Goal: Task Accomplishment & Management: Manage account settings

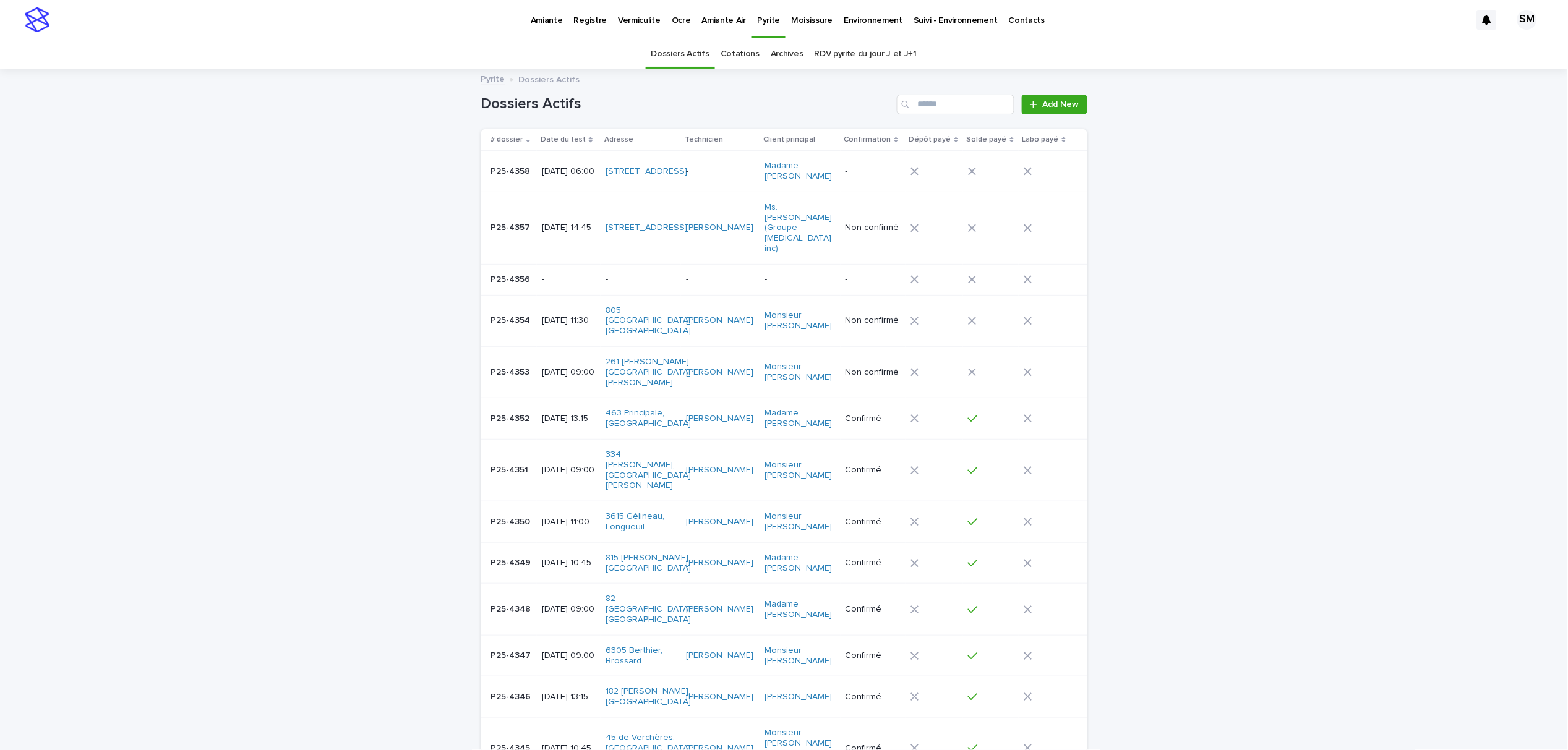
click at [555, 18] on p "Amiante" at bounding box center [547, 13] width 32 height 26
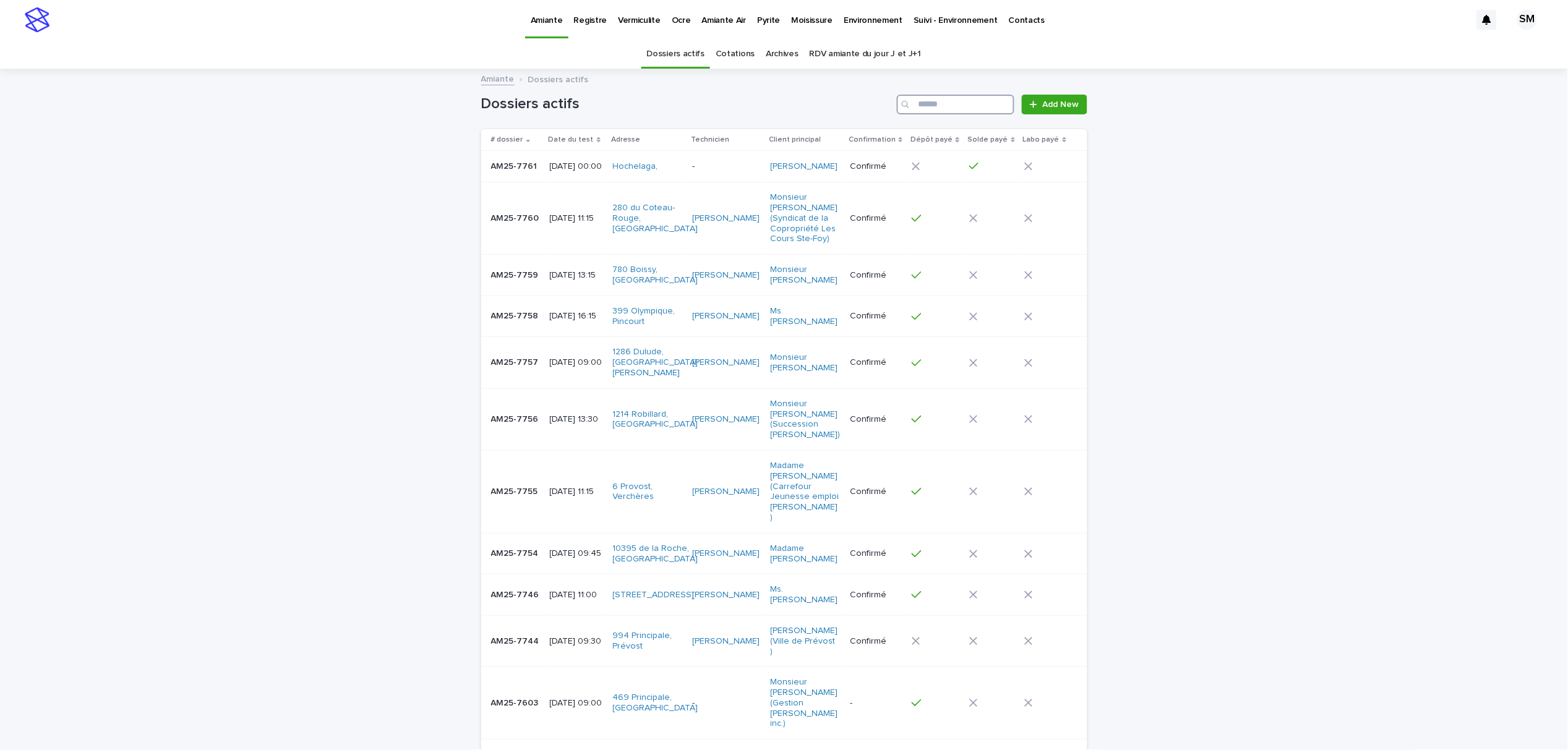
click at [926, 111] on input "Search" at bounding box center [956, 104] width 117 height 20
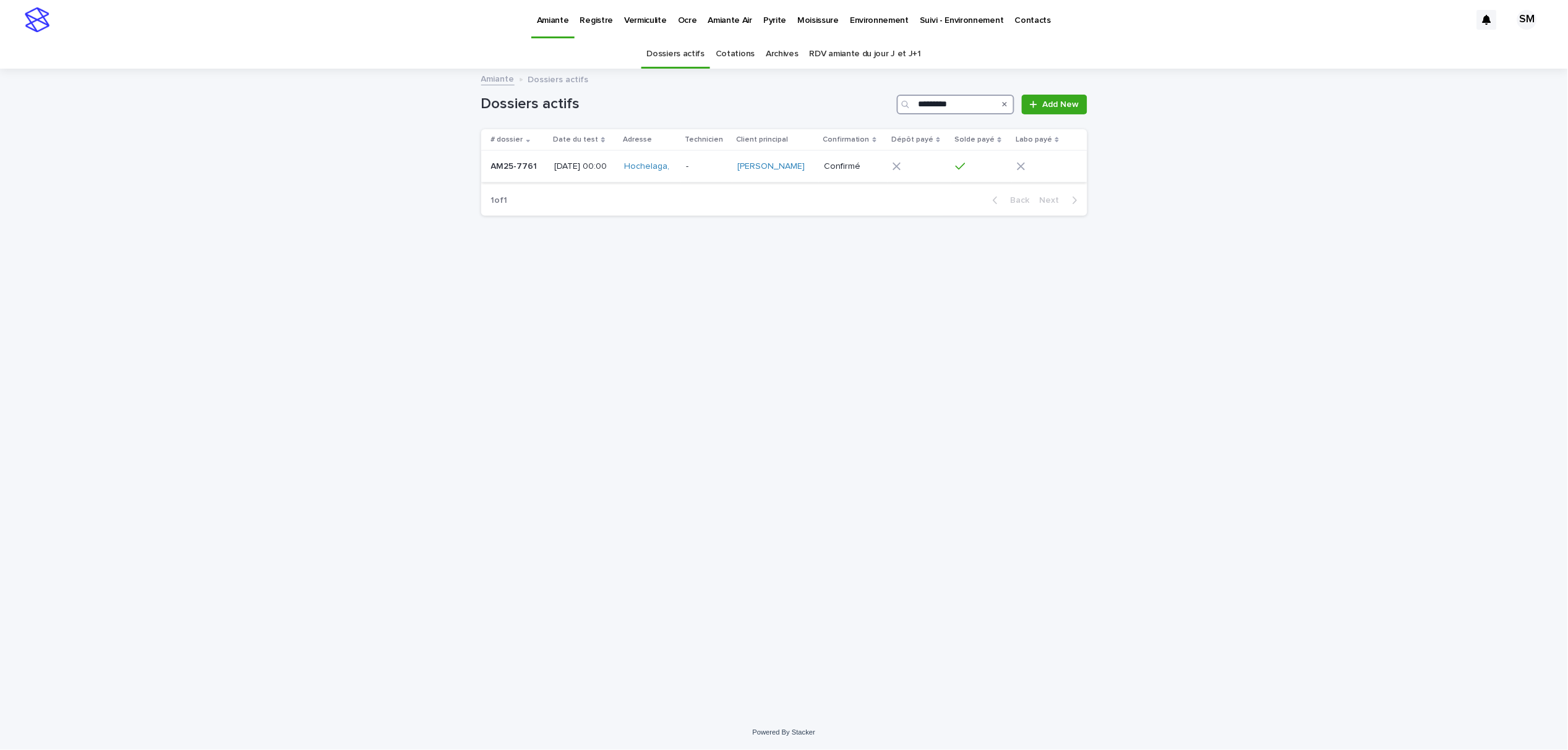
type input "*********"
click at [512, 175] on div "AM25-7761 AM25-7761" at bounding box center [518, 166] width 54 height 21
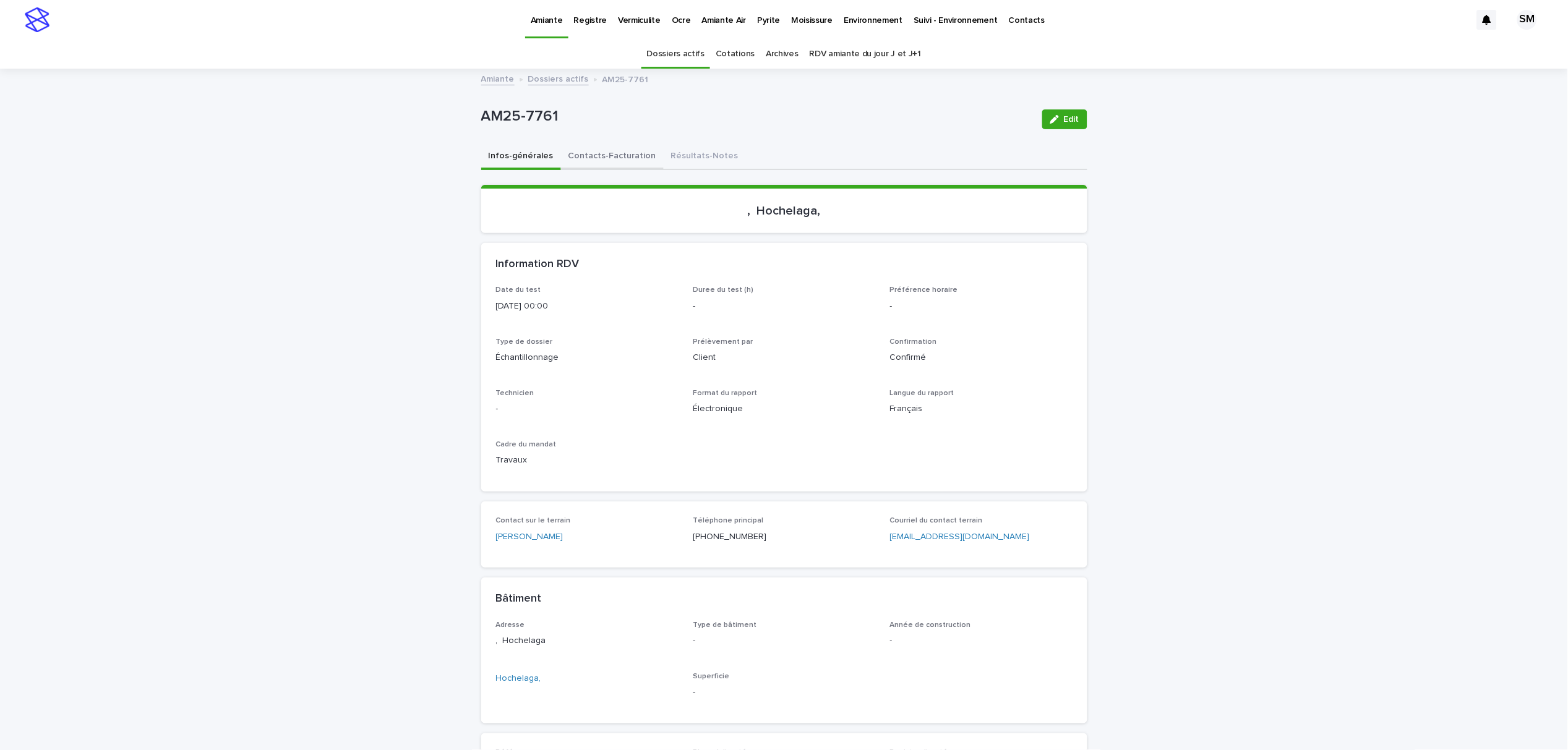
click at [586, 162] on button "Contacts-Facturation" at bounding box center [612, 157] width 103 height 26
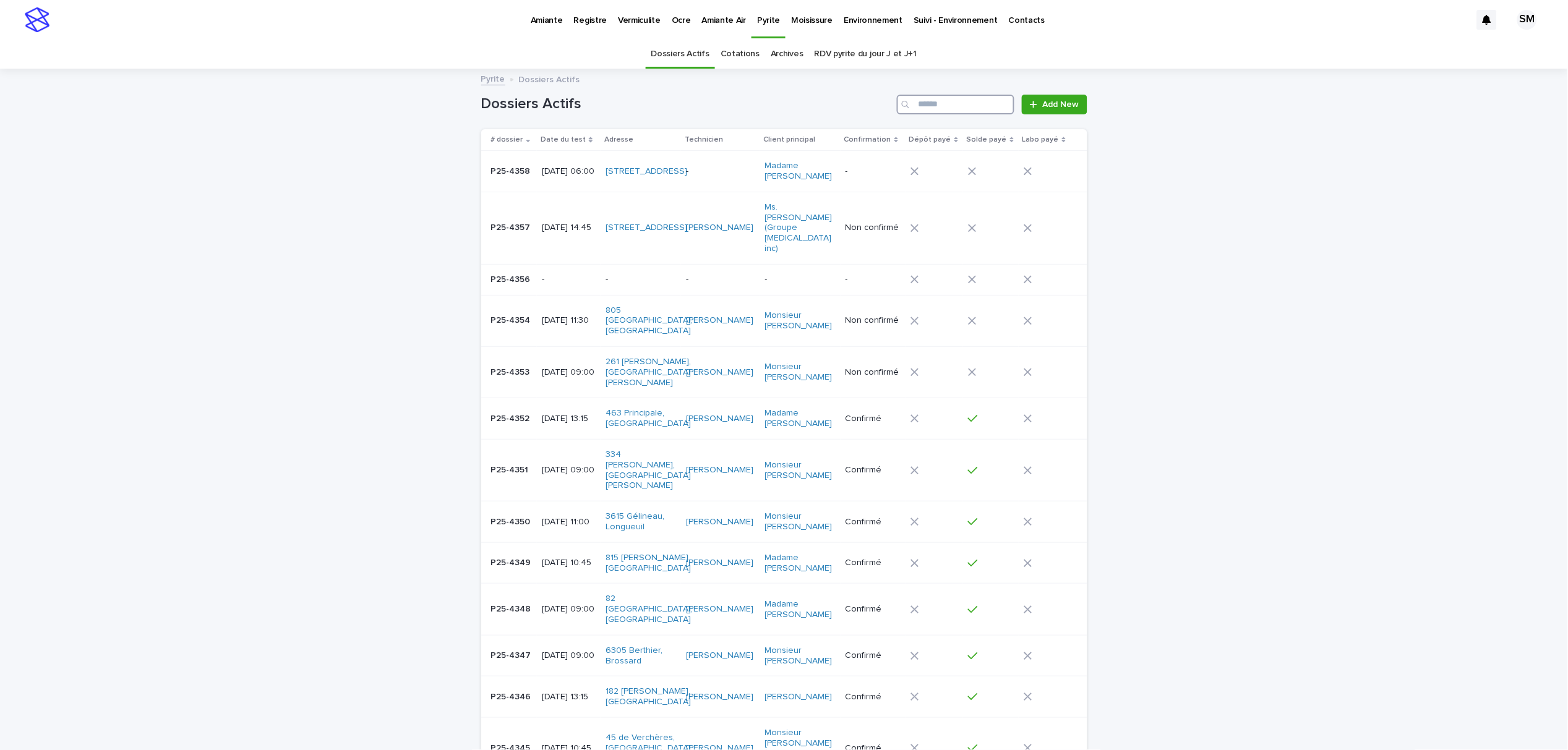
click at [944, 107] on input "Search" at bounding box center [956, 104] width 117 height 20
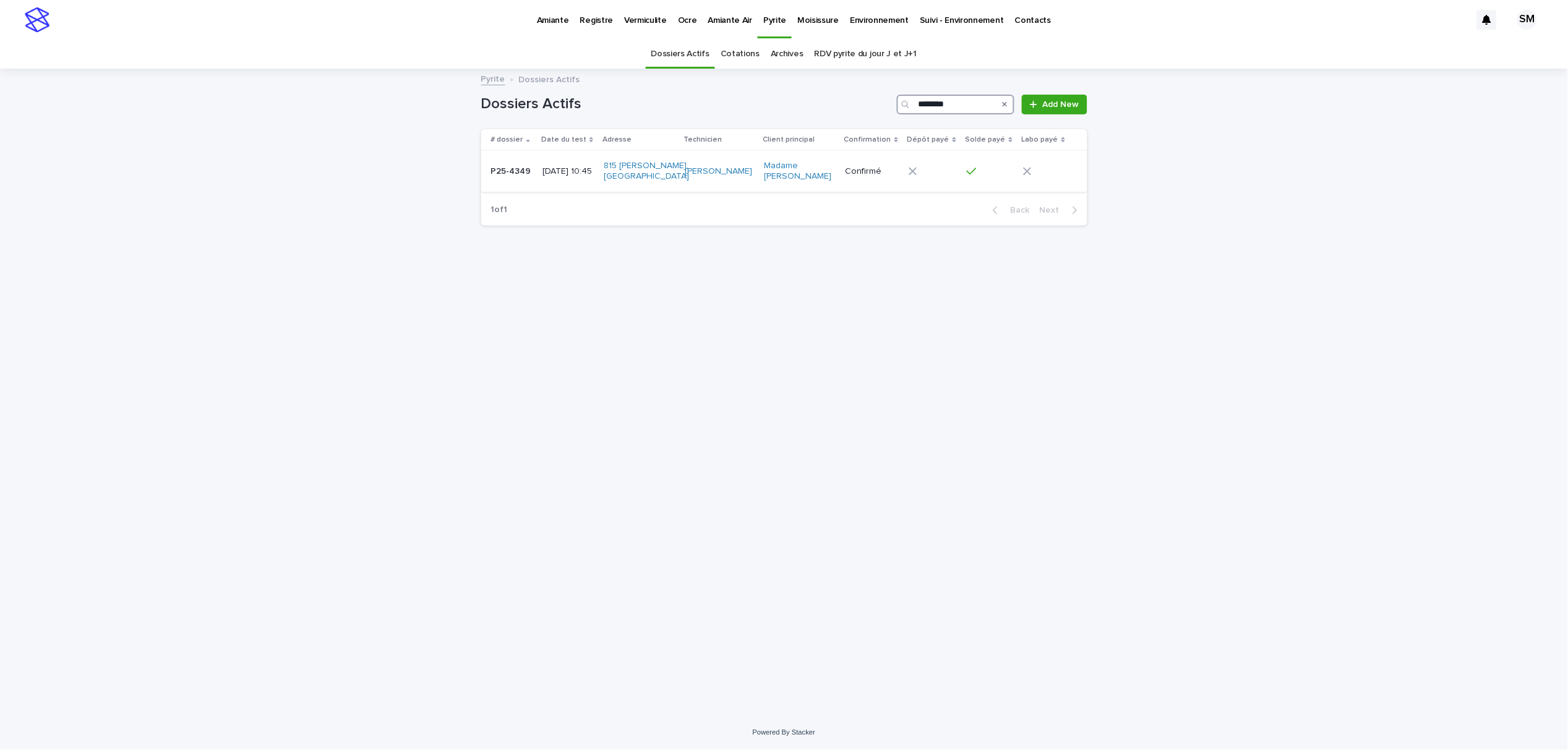
type input "********"
click at [506, 191] on td "P25-4349 P25-4349" at bounding box center [509, 171] width 57 height 41
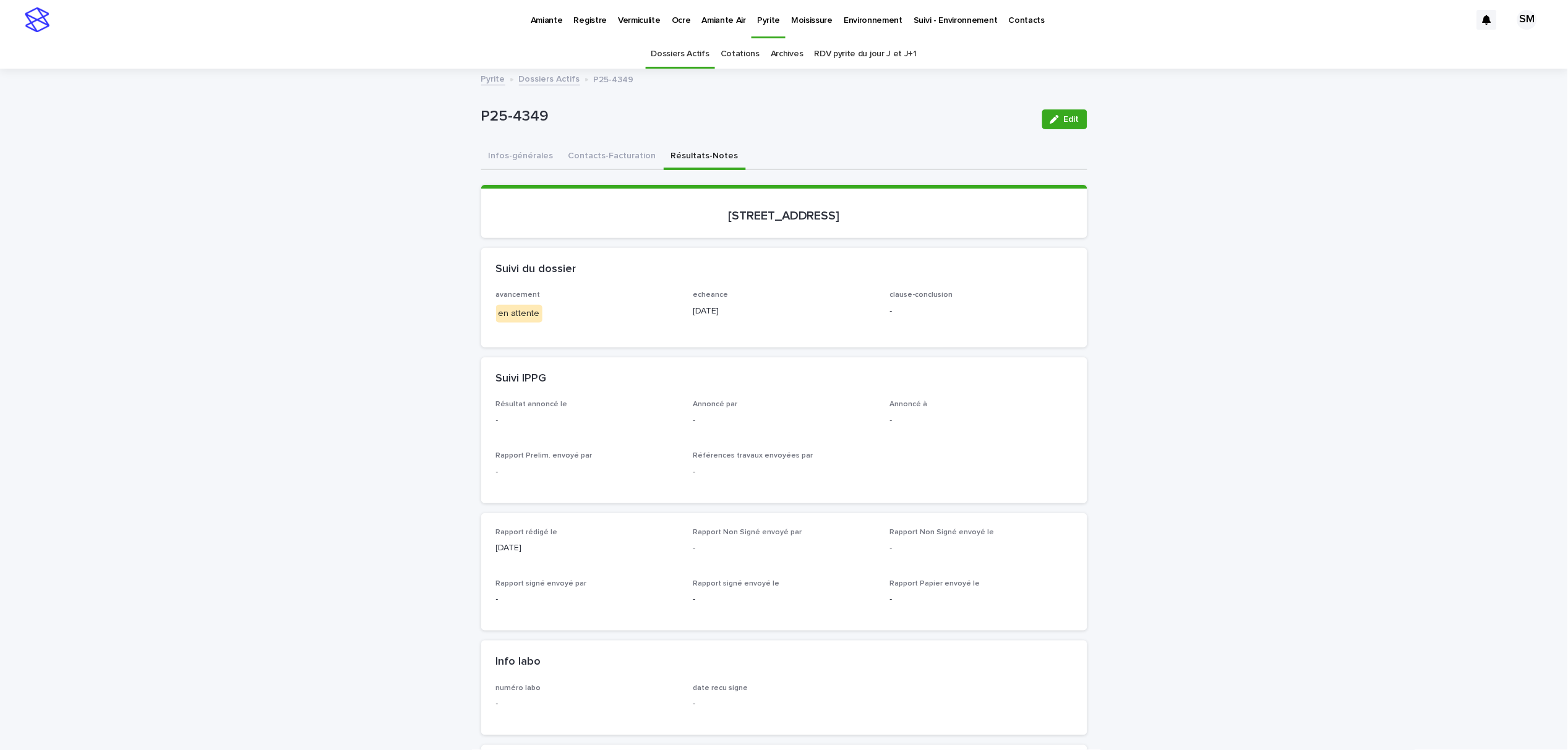
click at [680, 158] on button "Résultats-Notes" at bounding box center [705, 157] width 82 height 26
drag, startPoint x: 881, startPoint y: 210, endPoint x: 658, endPoint y: 210, distance: 223.0
click at [658, 210] on p "[STREET_ADDRESS]" at bounding box center [784, 215] width 577 height 14
copy p "[STREET_ADDRESS]"
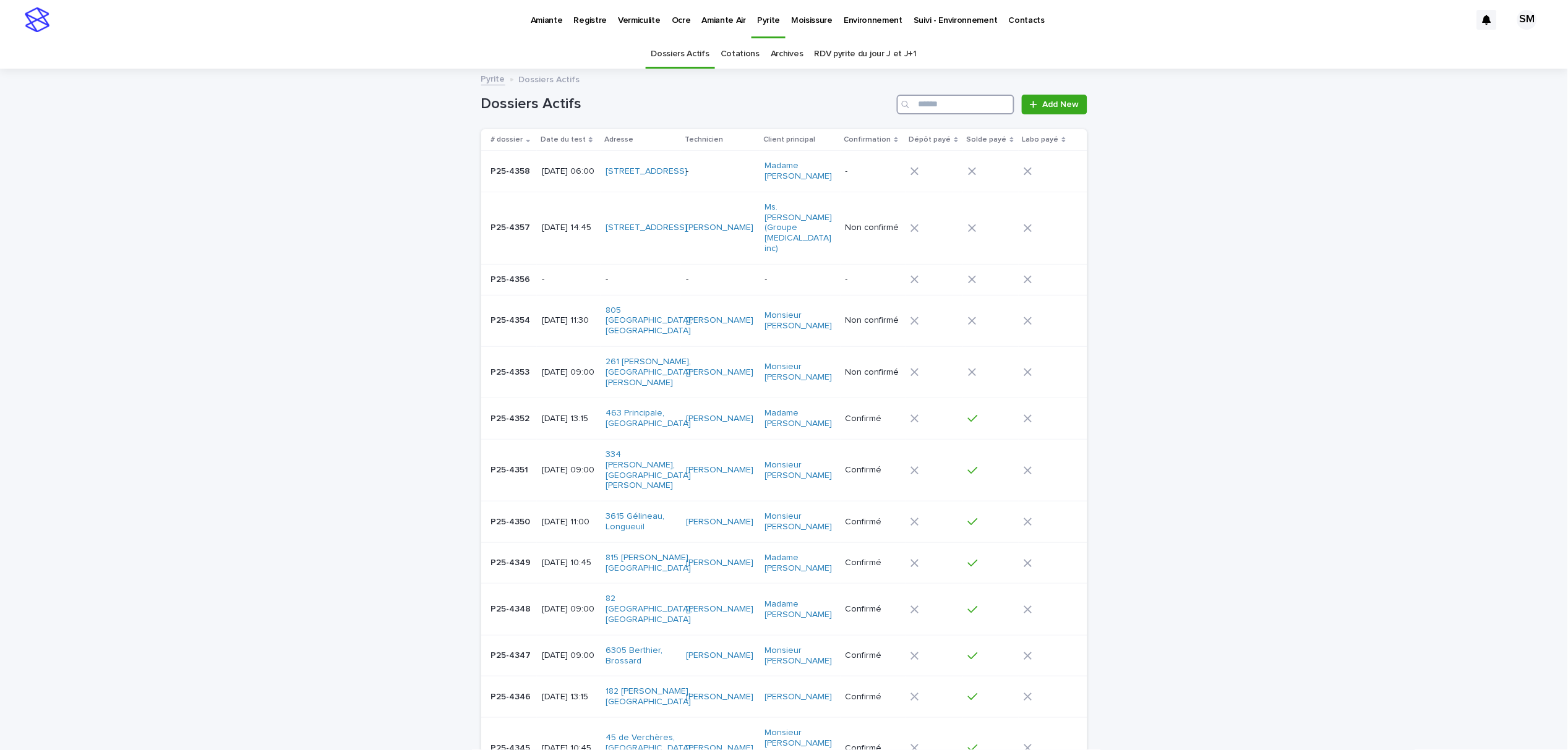
click at [953, 97] on input "Search" at bounding box center [956, 104] width 117 height 20
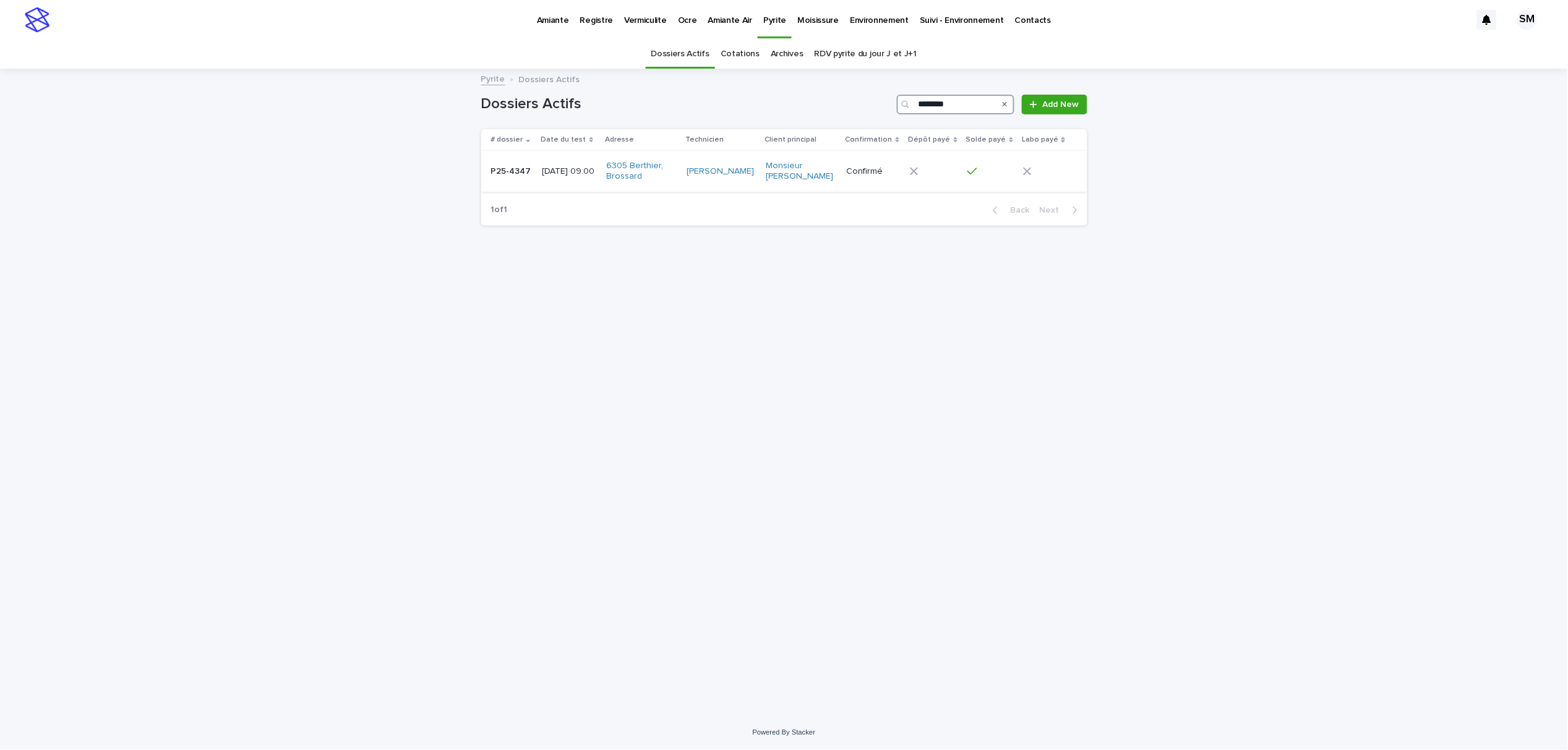
type input "********"
click at [525, 179] on div "P25-4347 P25-4347" at bounding box center [512, 171] width 41 height 21
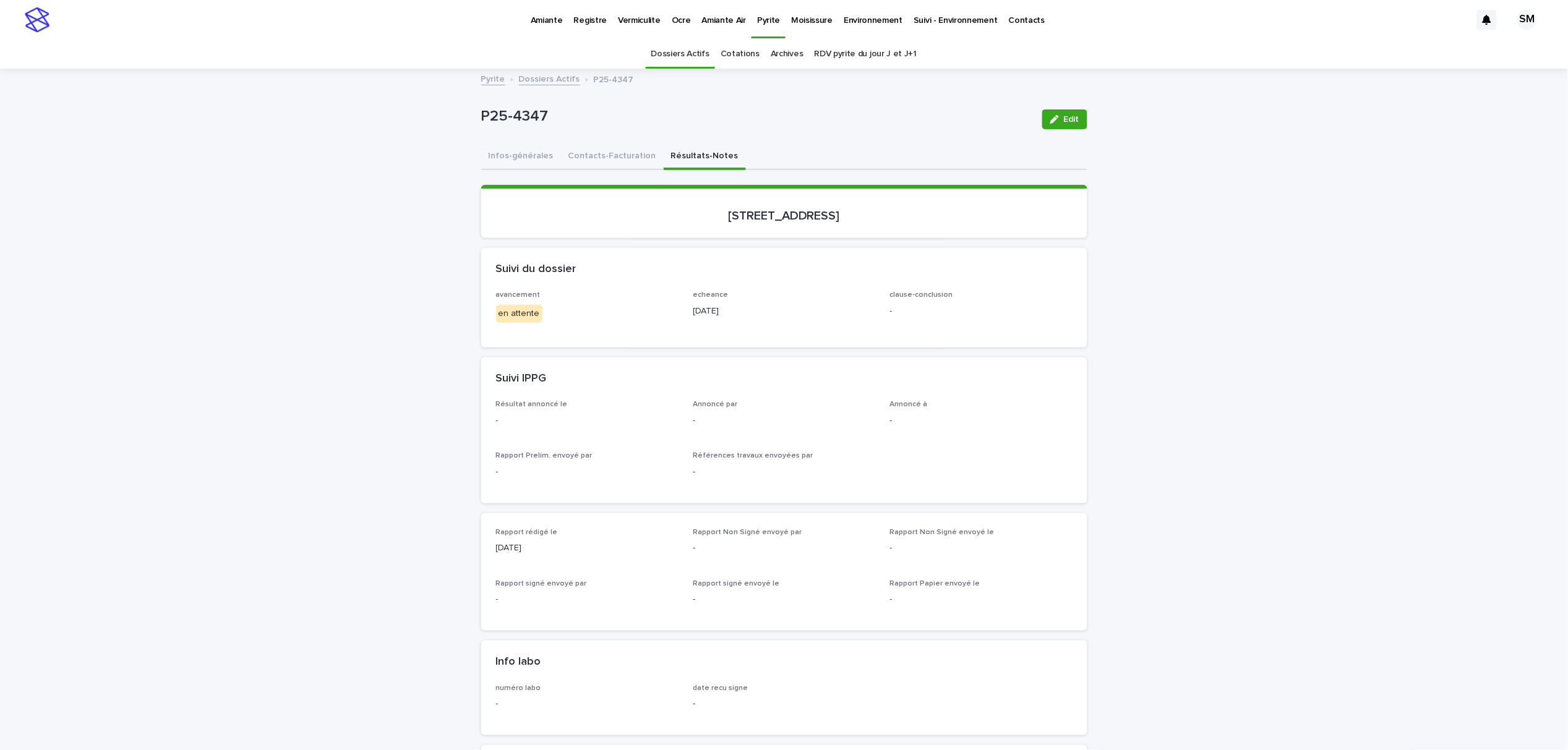
click at [680, 154] on button "Résultats-Notes" at bounding box center [705, 157] width 82 height 26
drag, startPoint x: 667, startPoint y: 202, endPoint x: 885, endPoint y: 216, distance: 218.4
click at [885, 216] on div "6305, rue Berthier, Brossard" at bounding box center [784, 213] width 577 height 20
drag, startPoint x: 843, startPoint y: 221, endPoint x: 490, endPoint y: 152, distance: 359.7
click at [490, 152] on button "Infos-générales" at bounding box center [521, 157] width 80 height 26
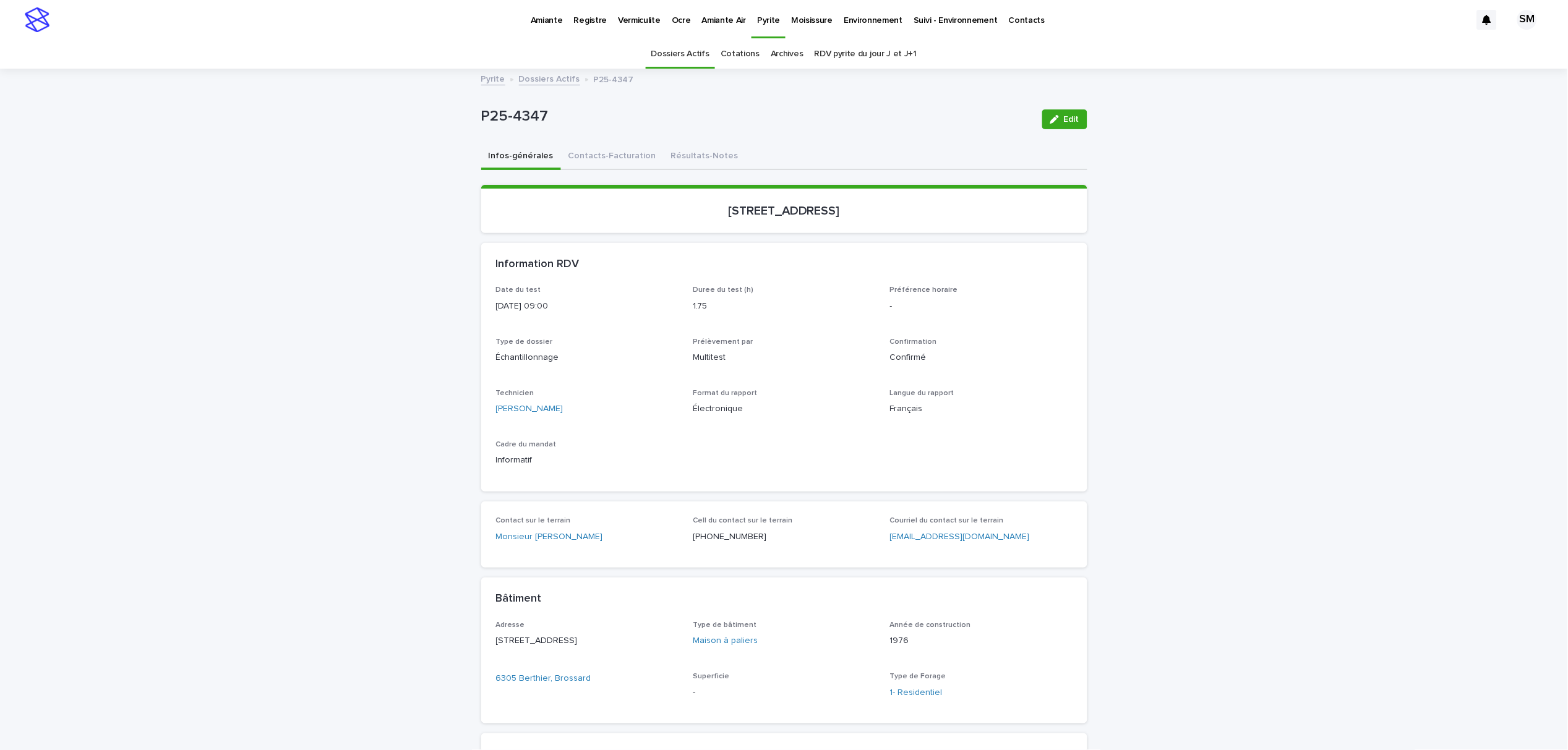
drag, startPoint x: 661, startPoint y: 198, endPoint x: 861, endPoint y: 213, distance: 200.6
click at [861, 213] on section "6305, rue Berthier, Brossard" at bounding box center [784, 209] width 606 height 48
copy p "6305, rue Berthier, Brossard"
click at [757, 27] on link "Pyrite" at bounding box center [768, 18] width 34 height 37
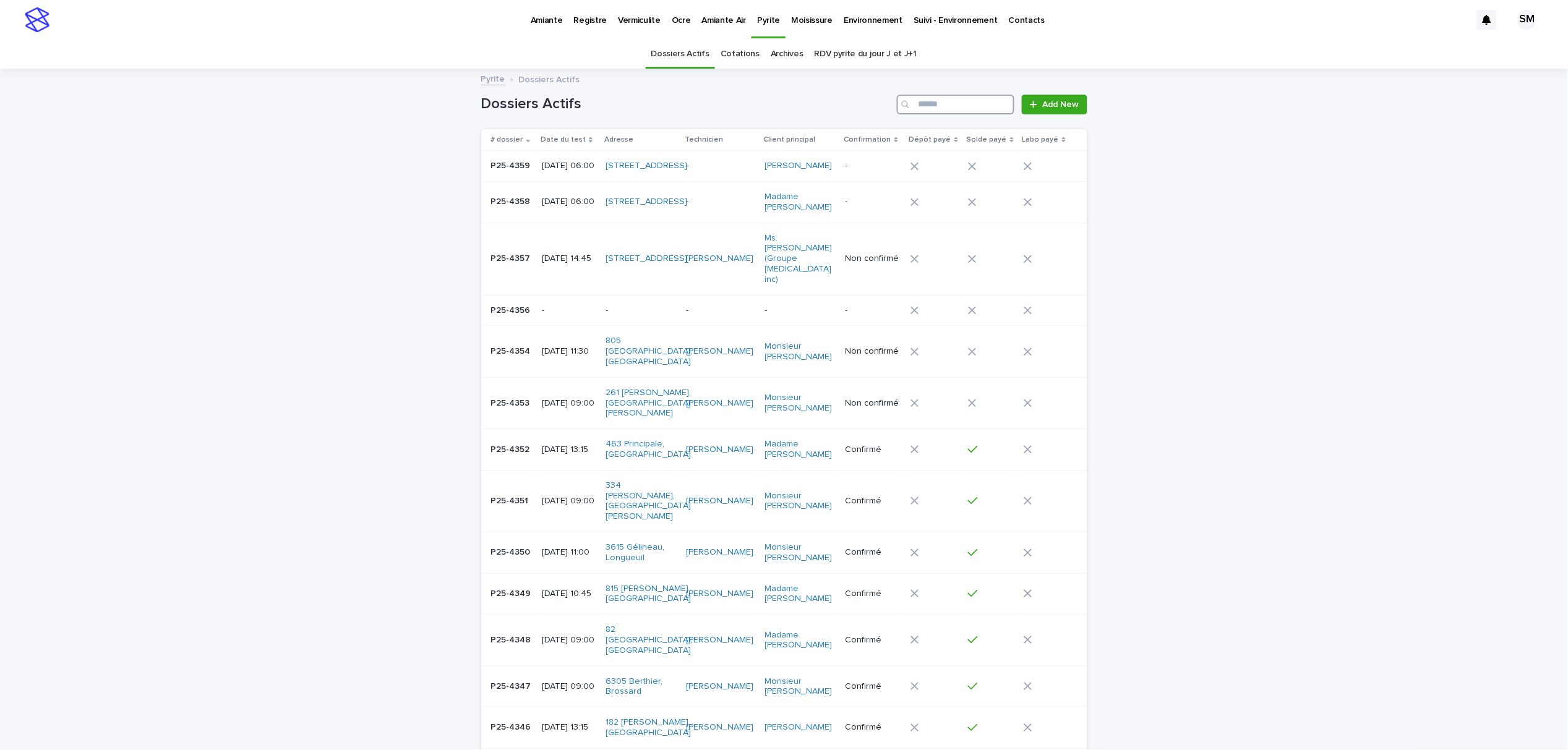
click at [944, 108] on input "Search" at bounding box center [956, 104] width 117 height 20
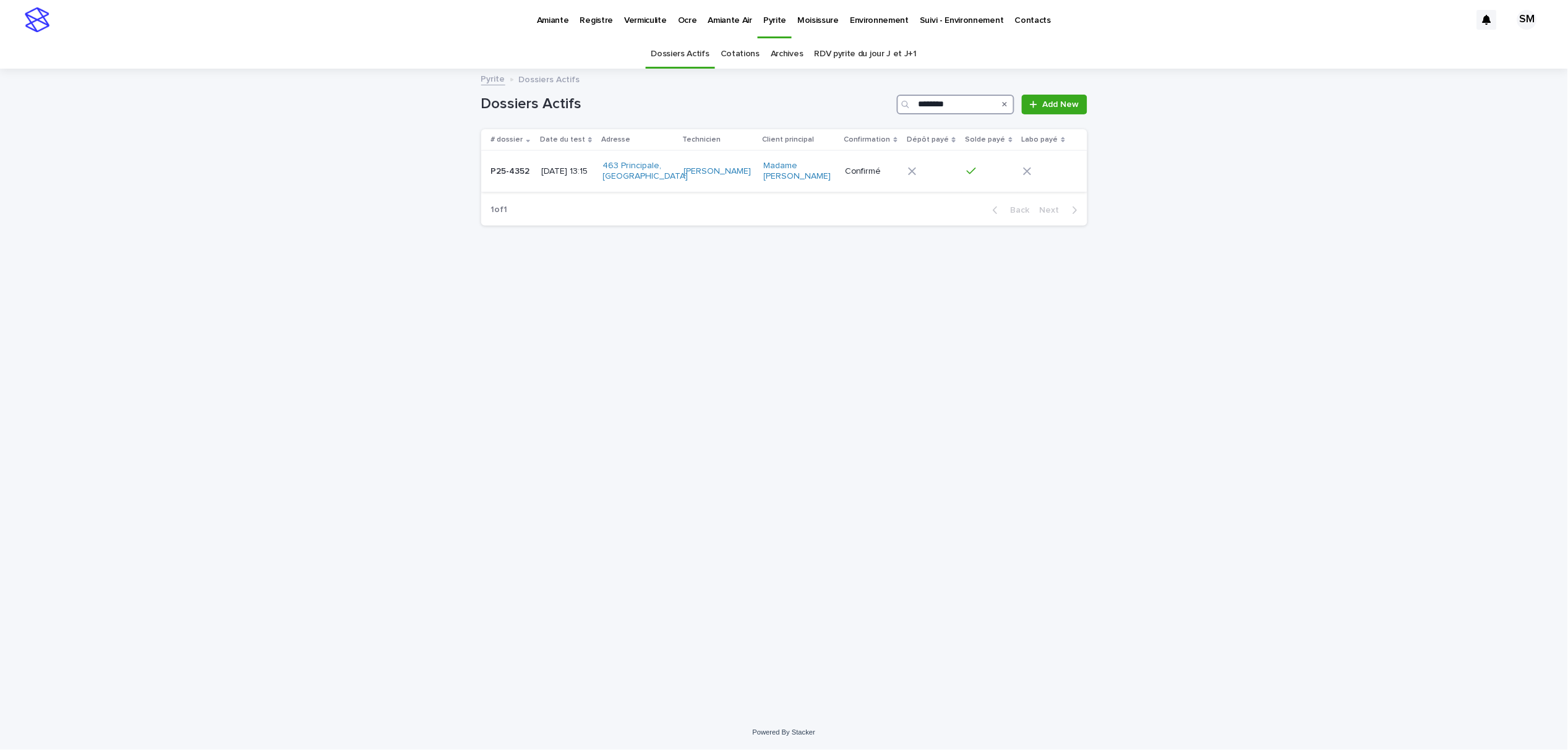
type input "********"
click at [498, 192] on td "P25-4352 P25-4352" at bounding box center [509, 171] width 56 height 41
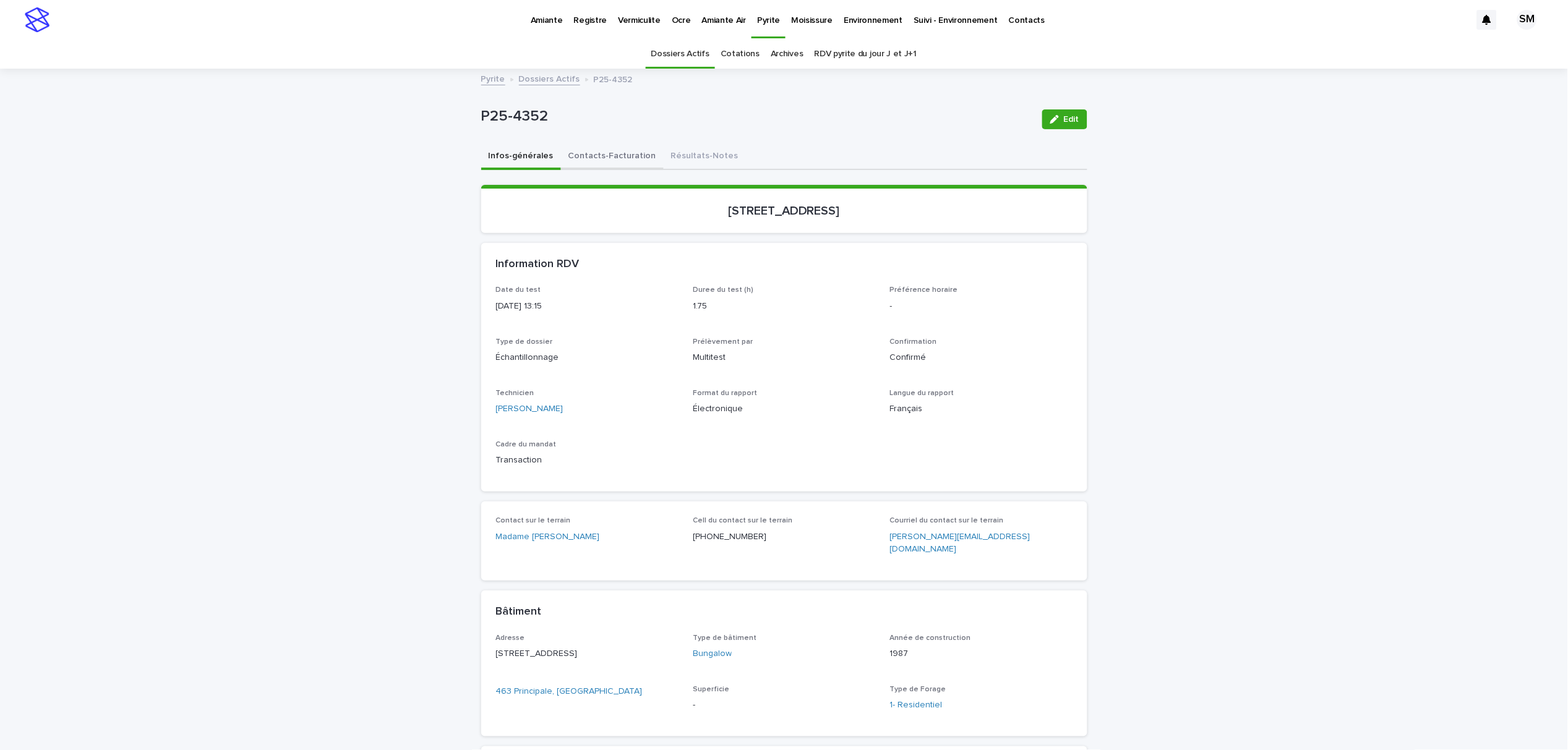
click at [580, 160] on button "Contacts-Facturation" at bounding box center [612, 157] width 103 height 26
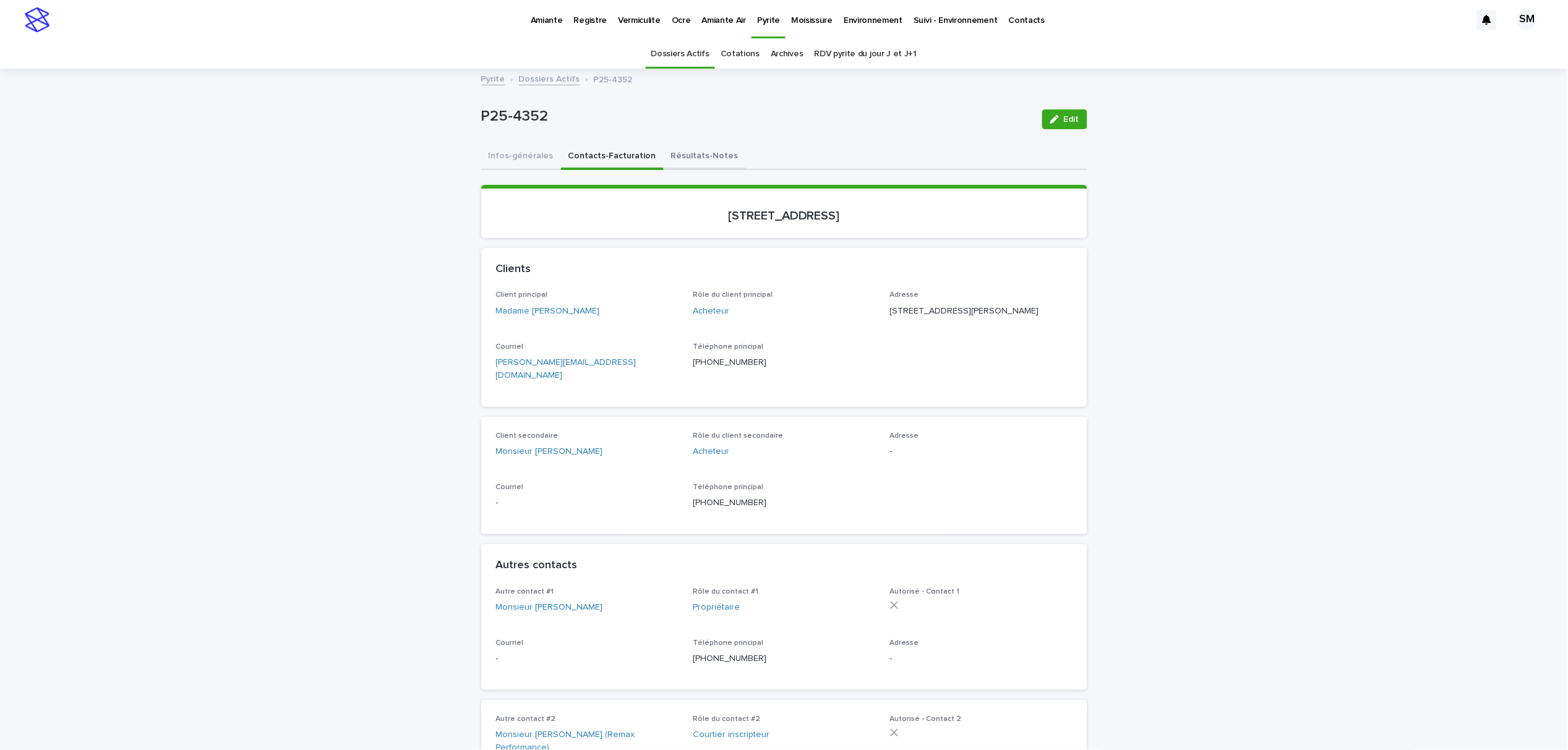
click at [708, 157] on button "Résultats-Notes" at bounding box center [705, 157] width 82 height 26
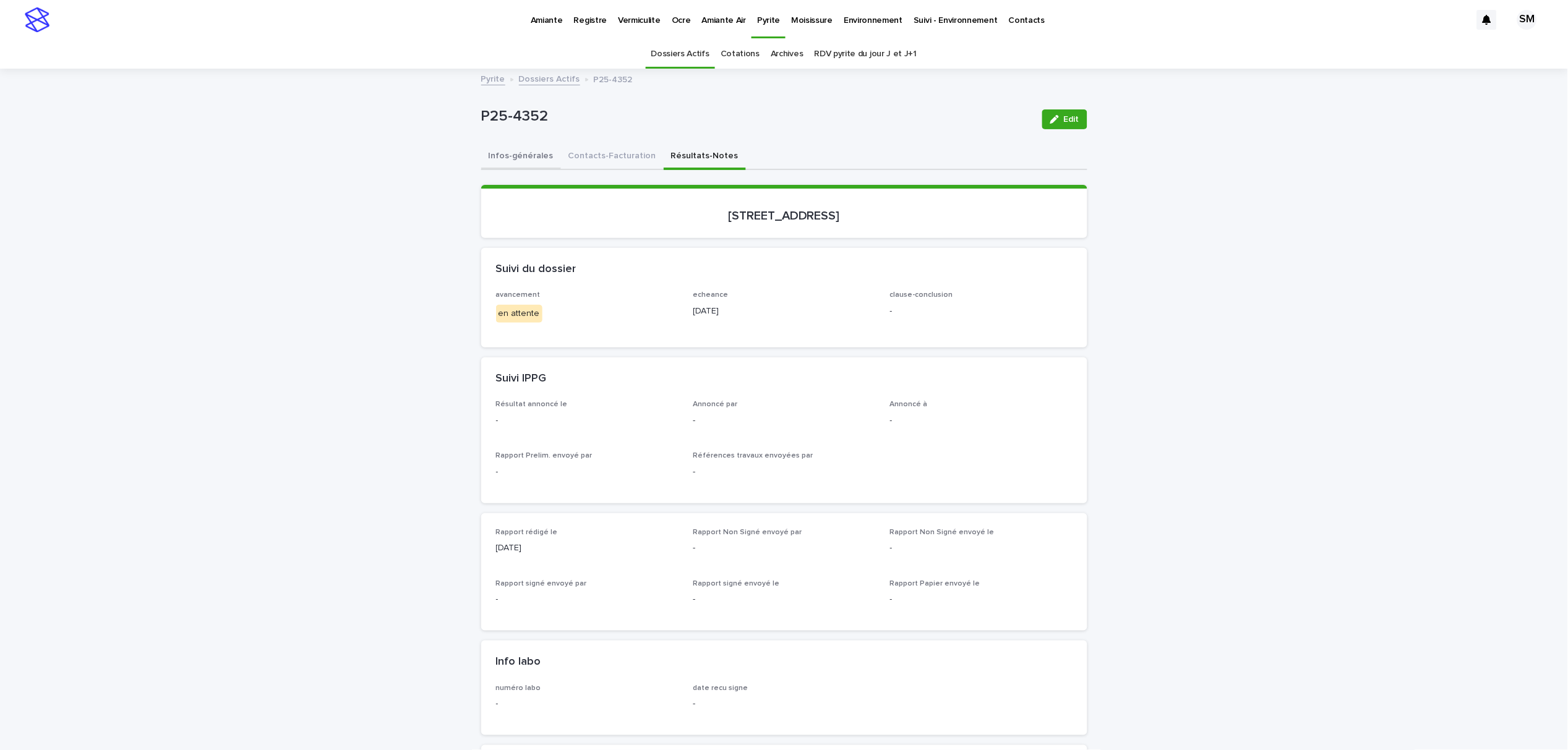
click at [512, 164] on button "Infos-générales" at bounding box center [521, 157] width 80 height 26
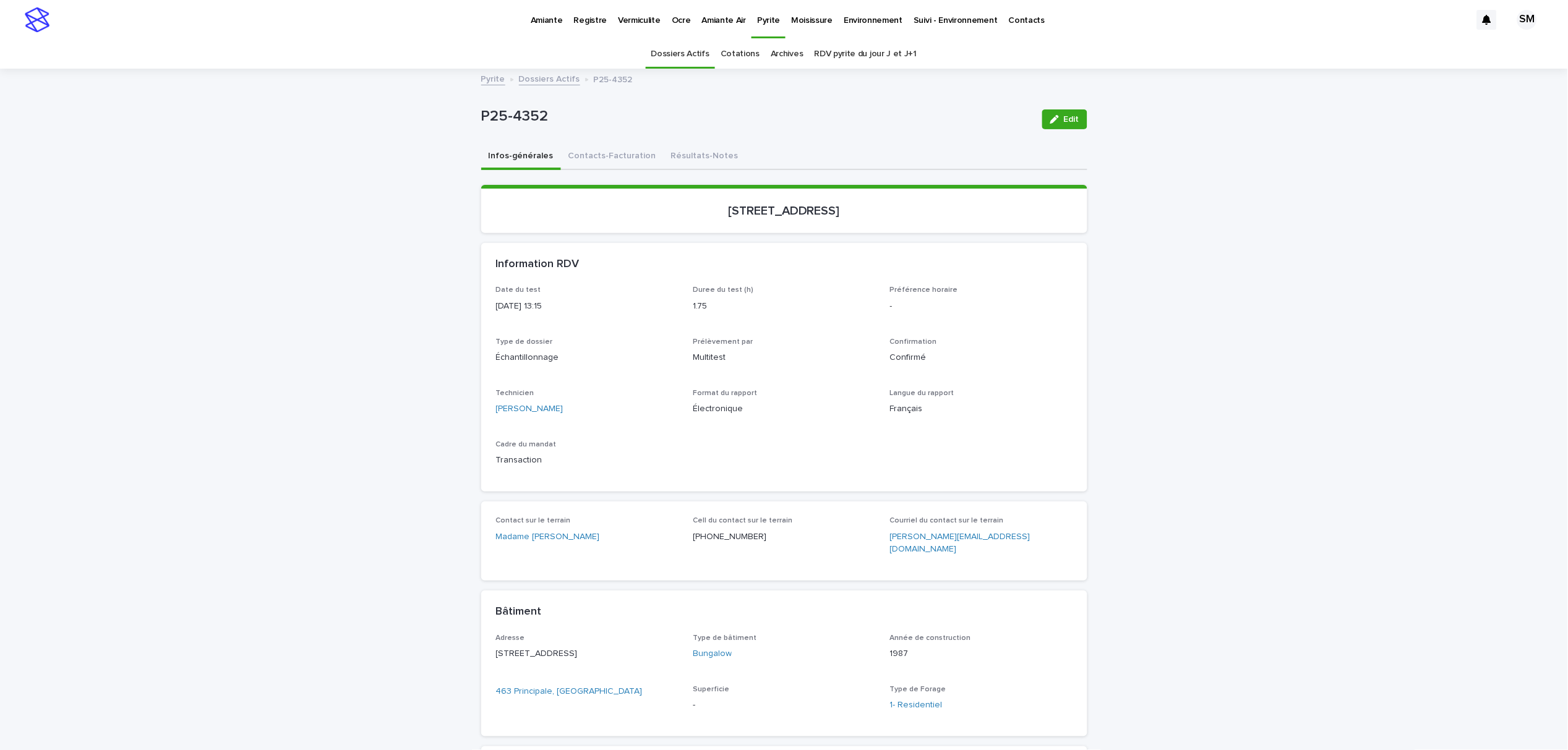
click at [1055, 116] on div "button" at bounding box center [1057, 119] width 14 height 8
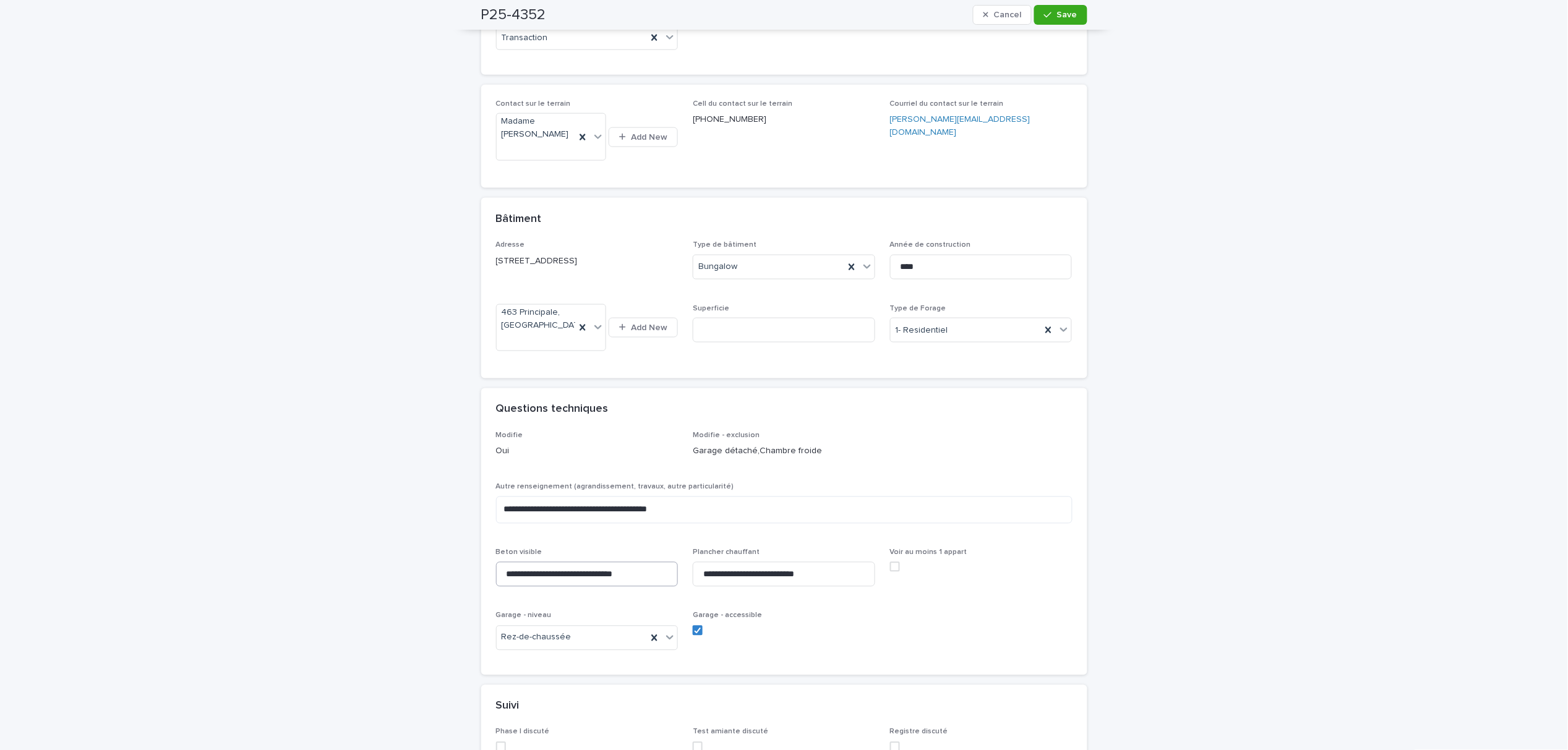
scroll to position [495, 0]
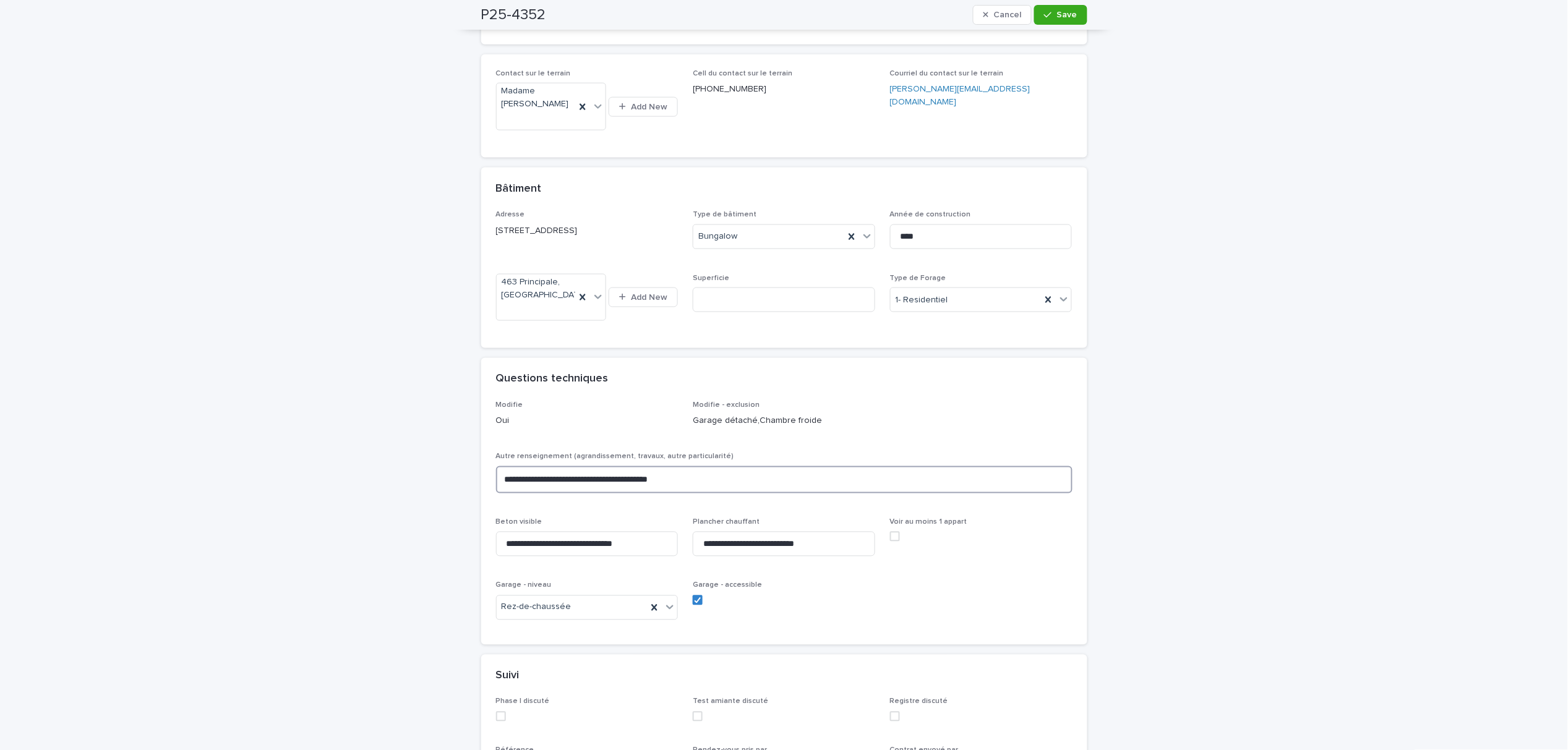
drag, startPoint x: 699, startPoint y: 490, endPoint x: 402, endPoint y: 489, distance: 297.0
click at [402, 489] on div "**********" at bounding box center [784, 359] width 1568 height 1568
type textarea "*****"
click at [1055, 8] on button "Save" at bounding box center [1060, 14] width 53 height 20
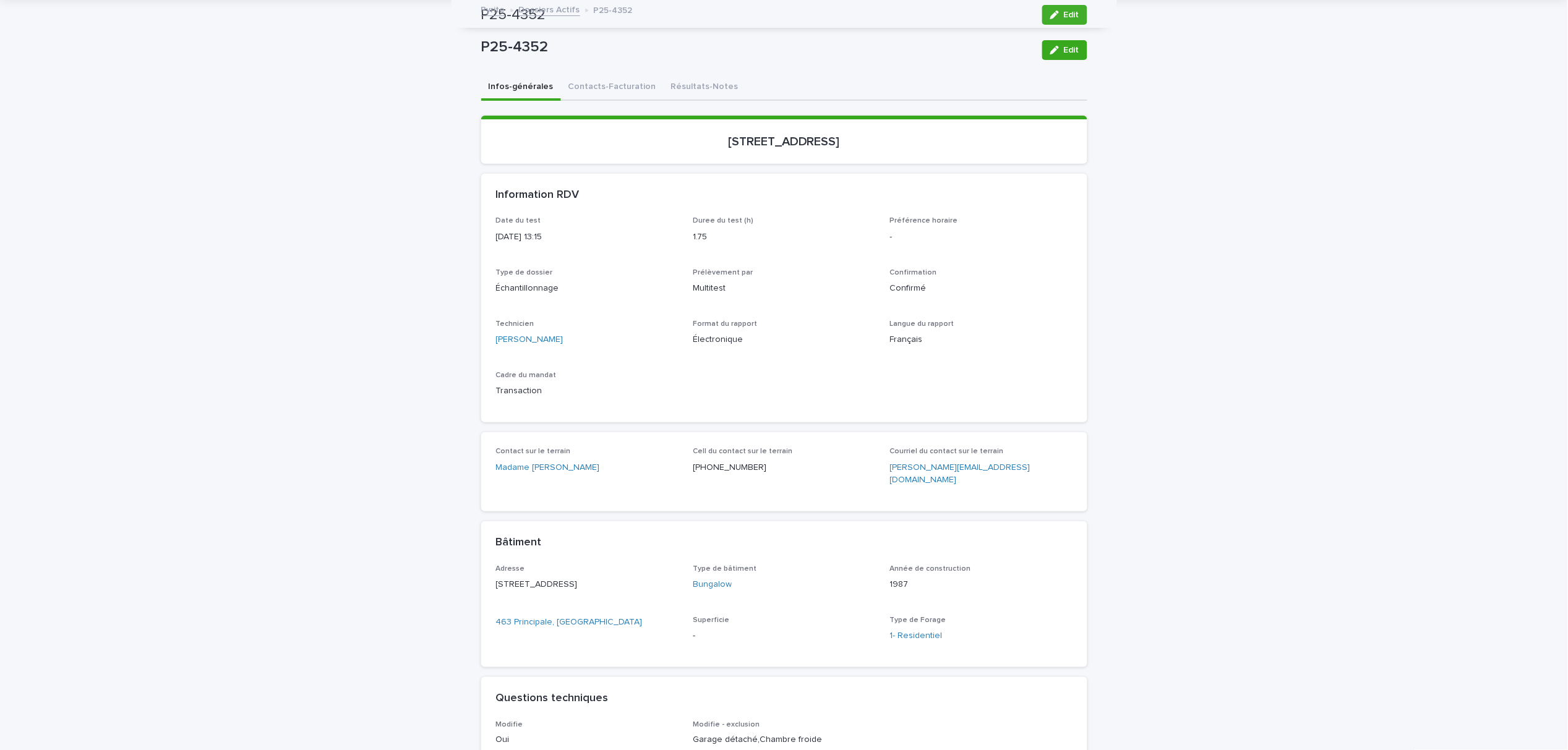
scroll to position [0, 0]
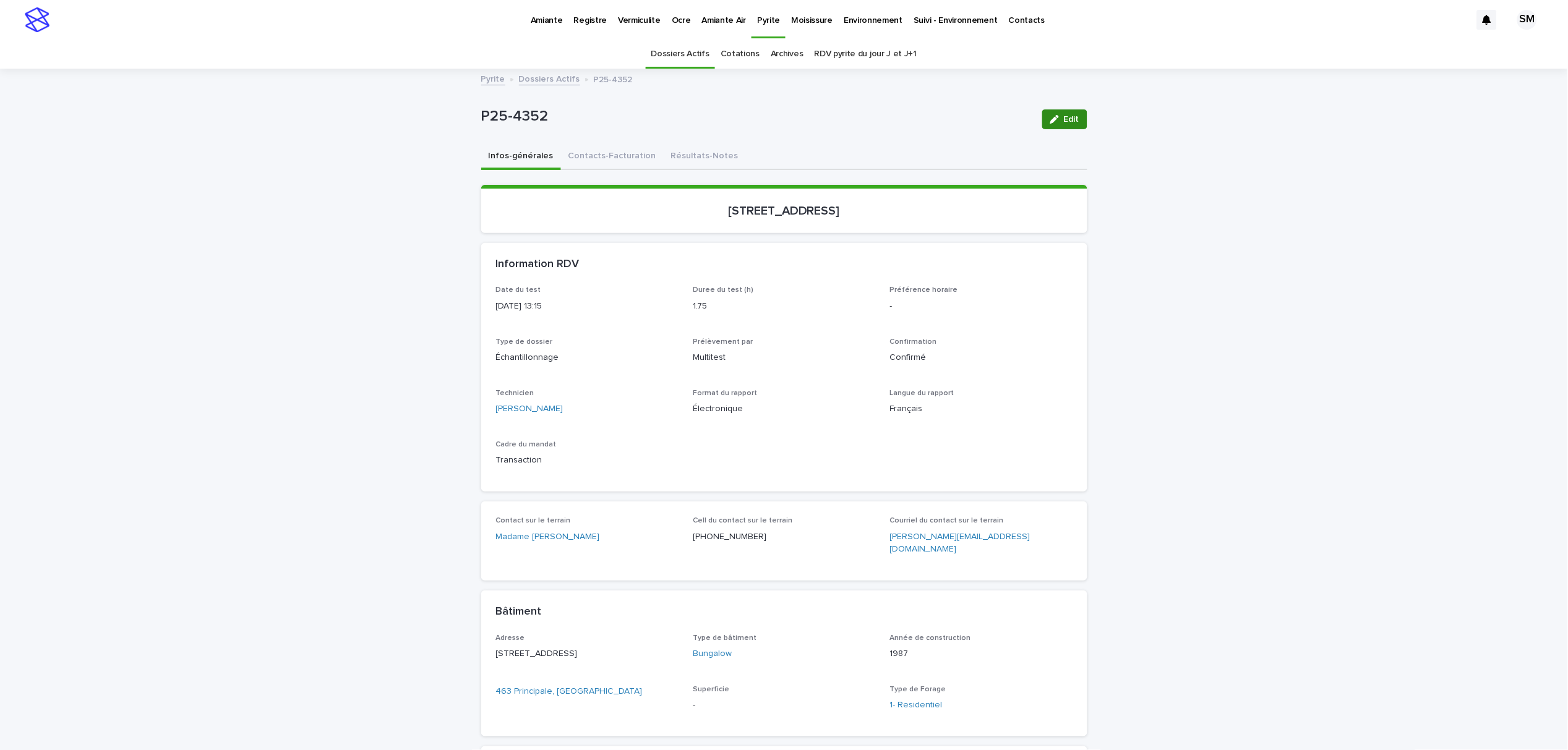
click at [1067, 121] on span "Edit" at bounding box center [1072, 119] width 15 height 8
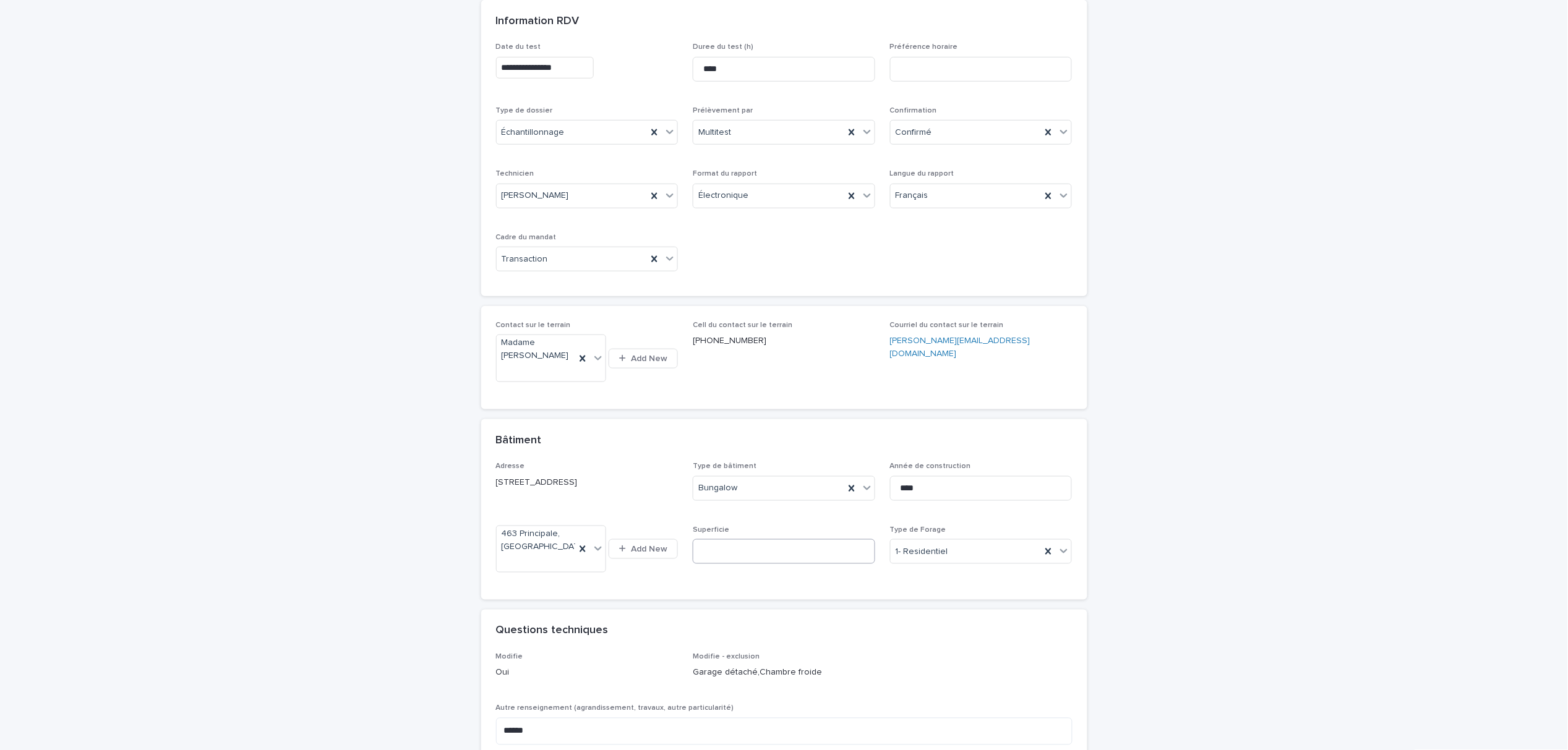
scroll to position [247, 0]
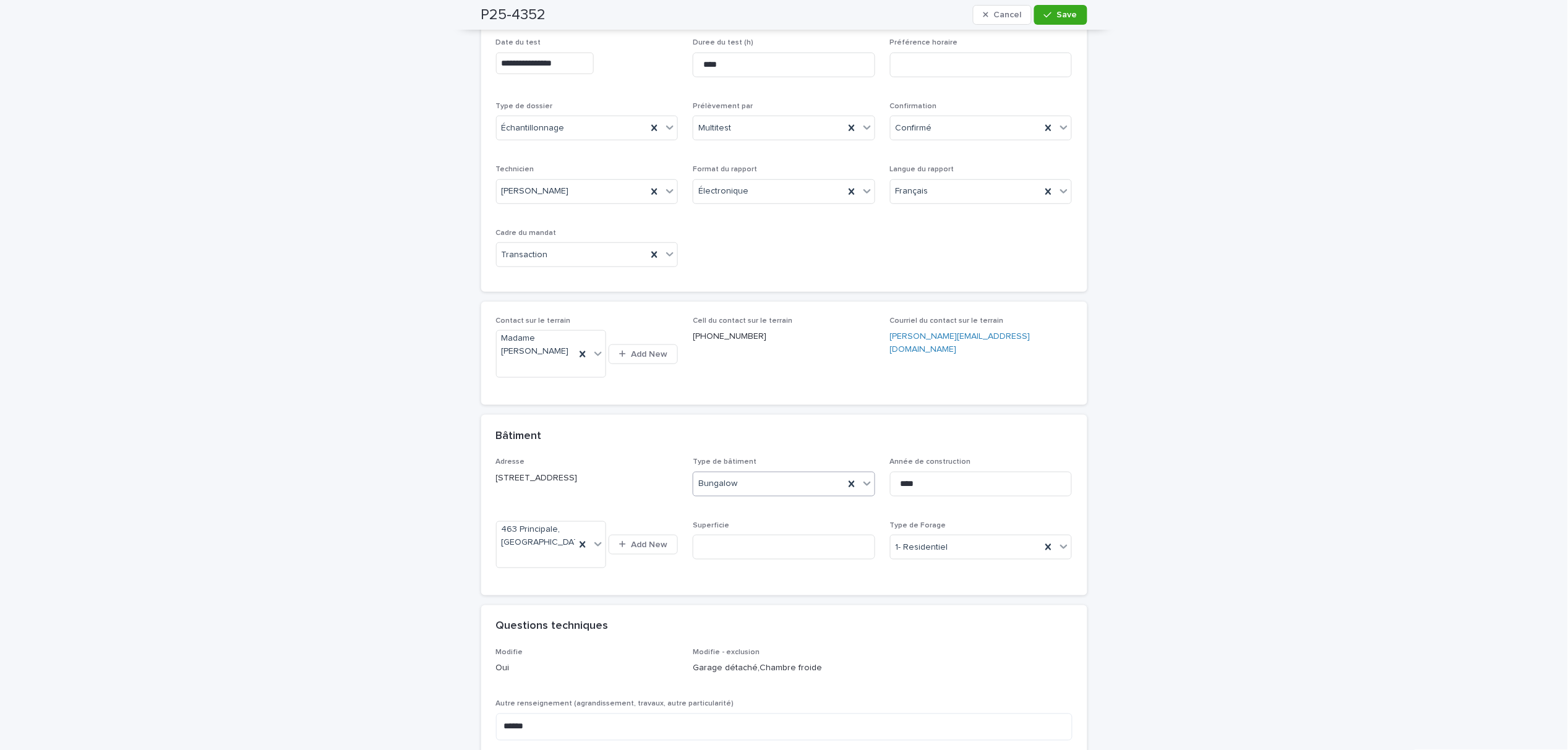
click at [860, 490] on div at bounding box center [866, 483] width 14 height 22
click at [740, 611] on div "Maison à paliers" at bounding box center [779, 617] width 182 height 21
click at [1077, 8] on button "Save" at bounding box center [1060, 14] width 53 height 20
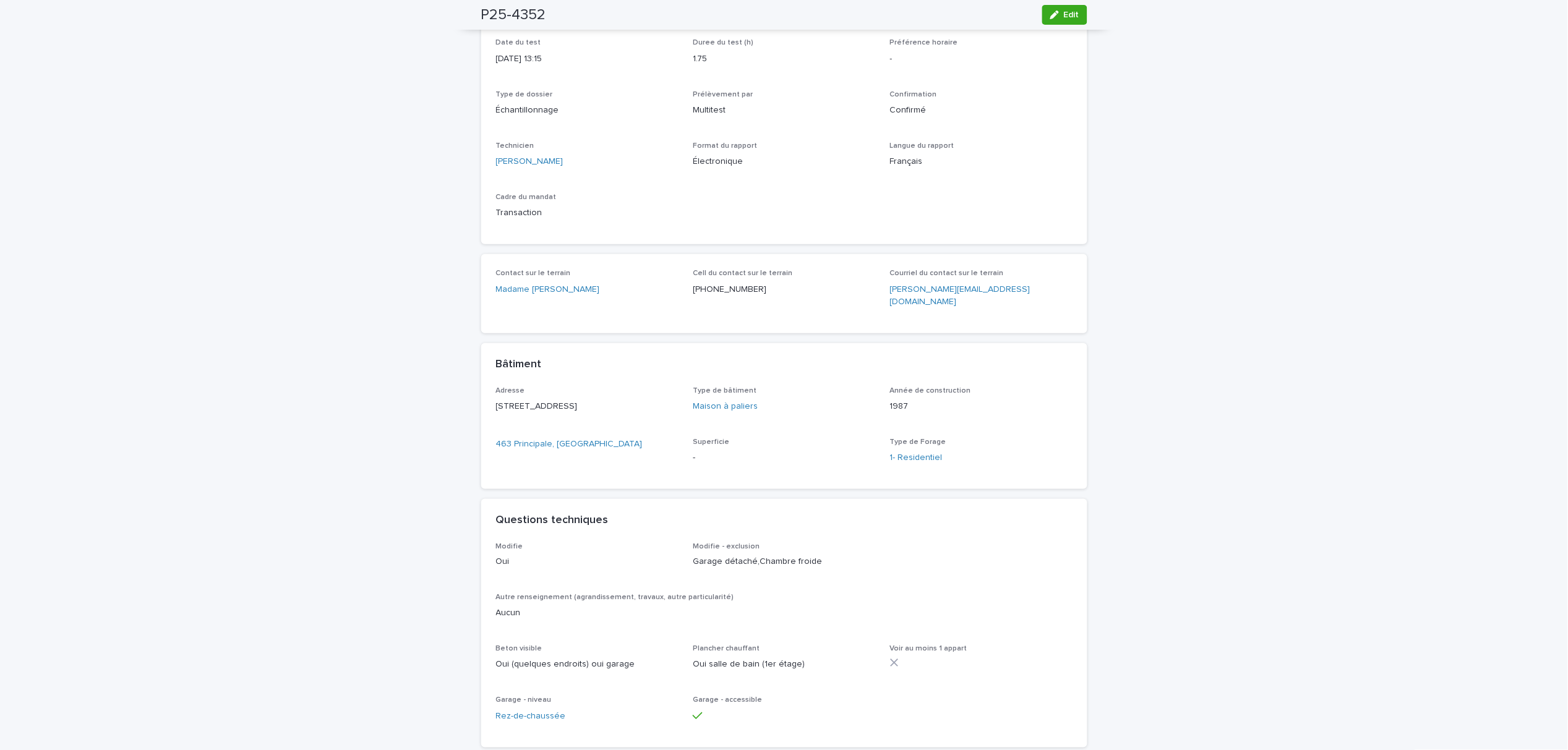
scroll to position [154, 0]
